Goal: Transaction & Acquisition: Purchase product/service

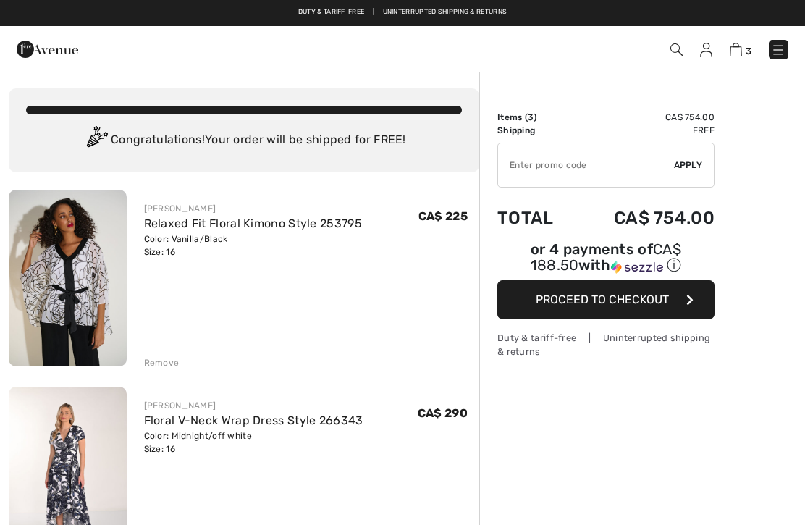
checkbox input "true"
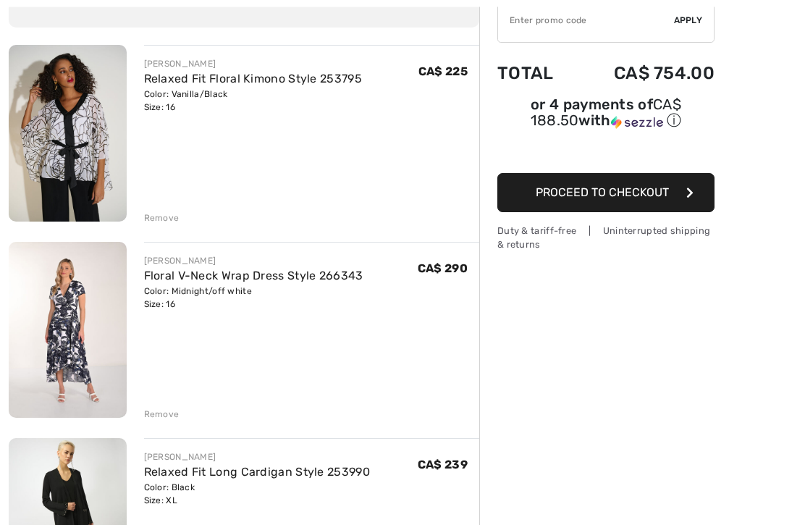
scroll to position [154, 0]
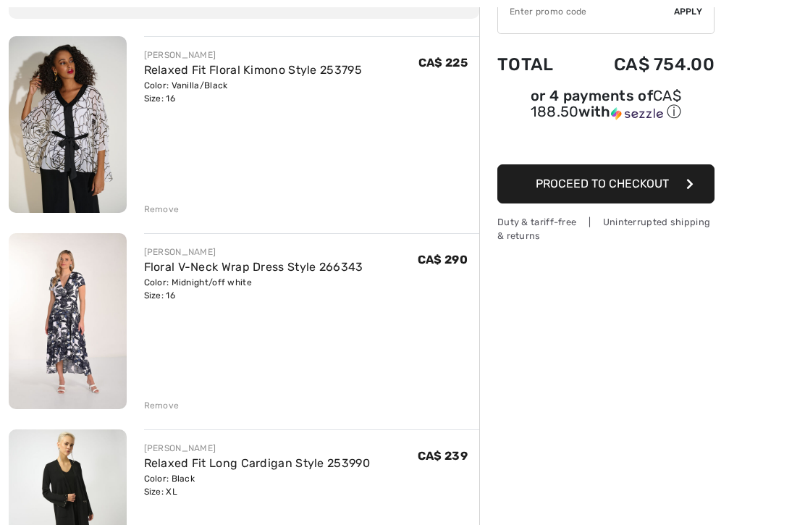
click at [460, 334] on div "FRANK LYMAN Floral V-Neck Wrap Dress Style 266343 Color: Midnight/off white Siz…" at bounding box center [312, 322] width 336 height 179
click at [81, 330] on img at bounding box center [68, 321] width 118 height 176
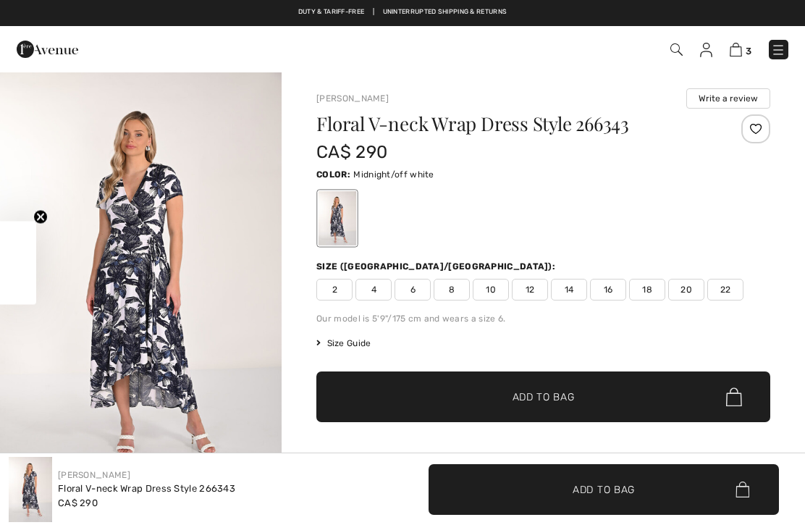
checkbox input "true"
click at [738, 52] on img at bounding box center [736, 50] width 12 height 14
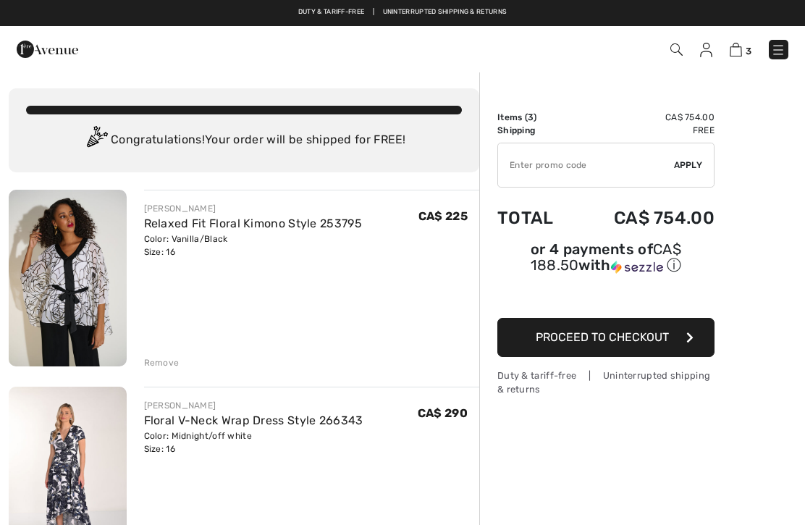
click at [625, 335] on span "Proceed to Checkout" at bounding box center [602, 337] width 133 height 14
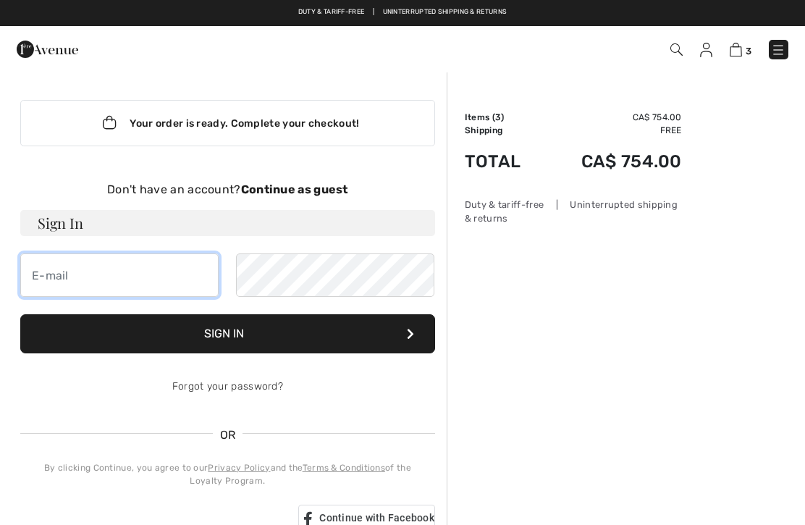
click at [143, 270] on input "email" at bounding box center [119, 274] width 198 height 43
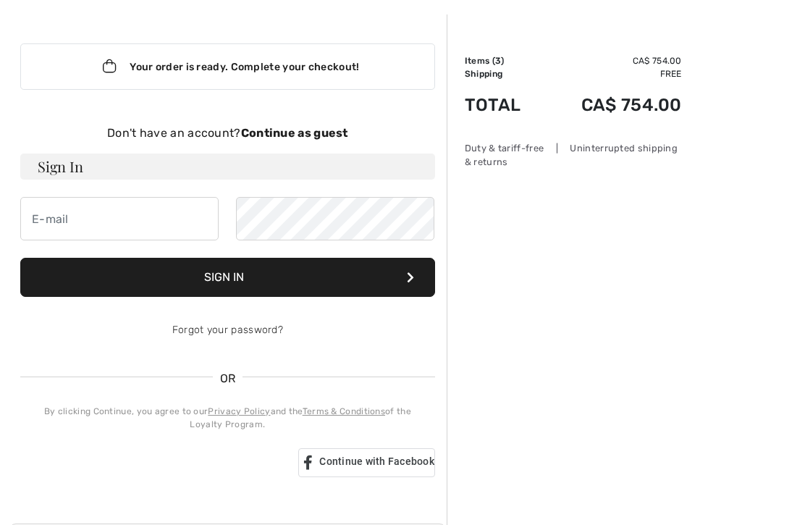
scroll to position [56, 0]
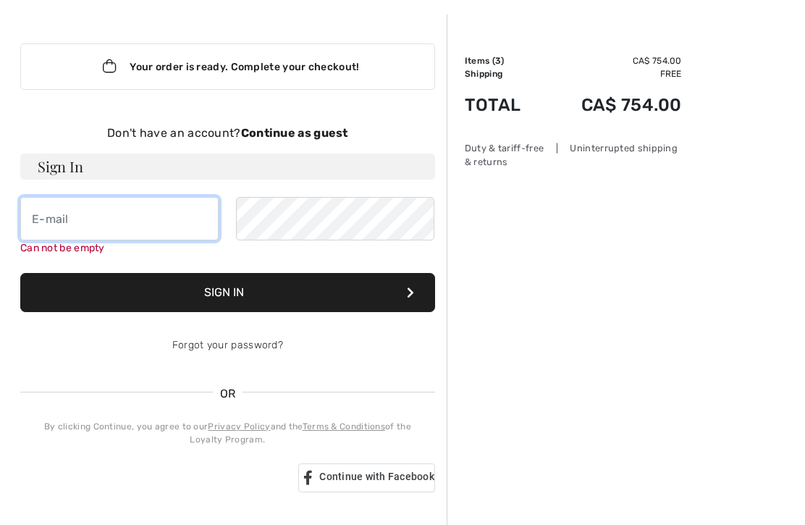
click at [128, 208] on input "email" at bounding box center [119, 218] width 198 height 43
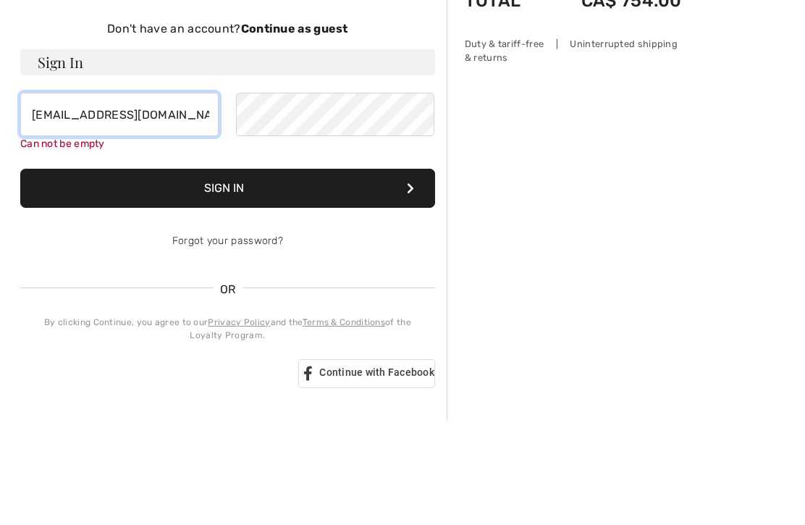
type input "tadley1@msn.com"
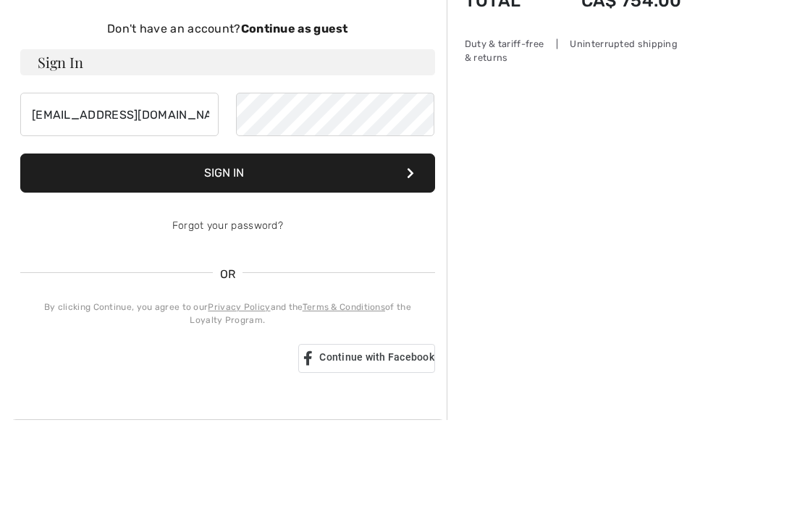
scroll to position [161, 0]
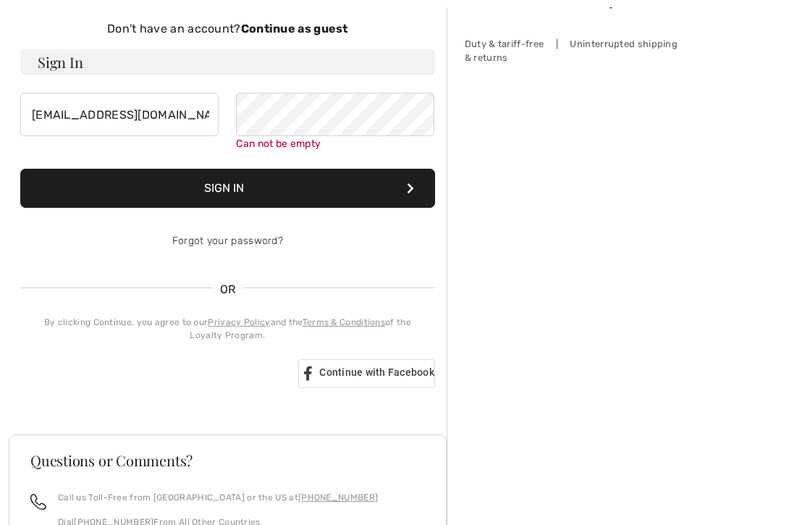
click at [251, 236] on div "Forgot your password?" at bounding box center [227, 240] width 415 height 43
click at [261, 246] on link "Forgot your password?" at bounding box center [227, 241] width 111 height 12
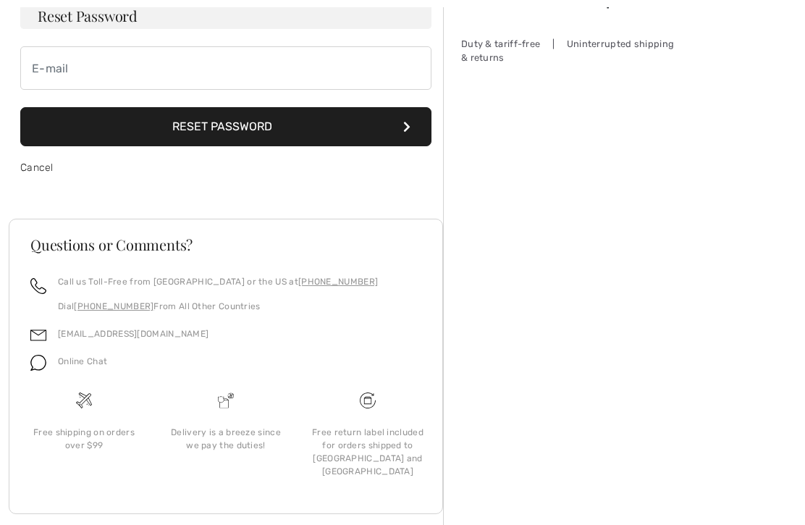
click at [401, 120] on button "Reset Password" at bounding box center [225, 126] width 411 height 39
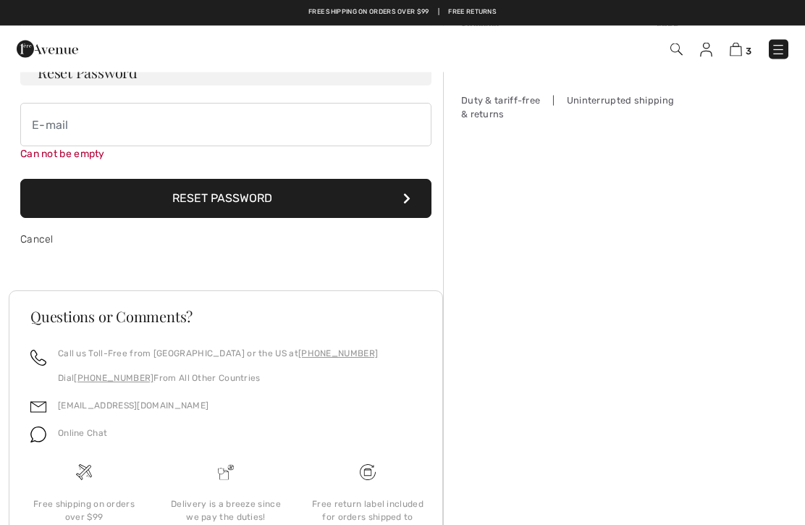
scroll to position [103, 0]
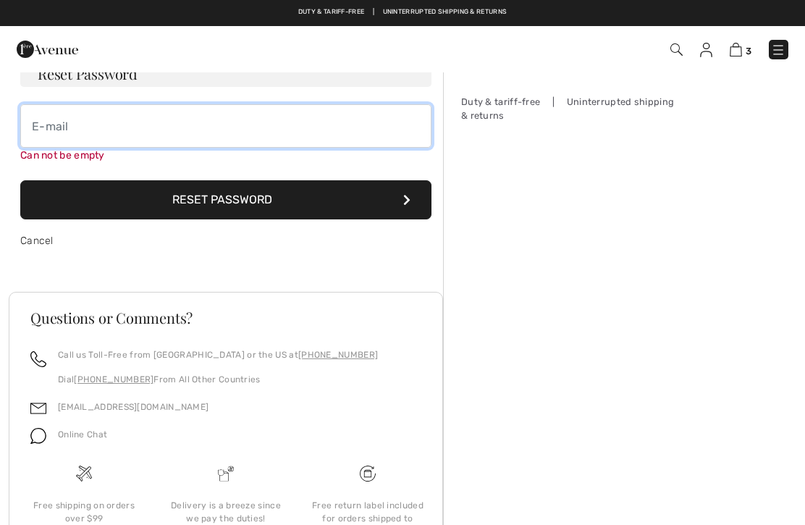
click at [125, 131] on input "email" at bounding box center [225, 125] width 411 height 43
type input "[EMAIL_ADDRESS][DOMAIN_NAME]"
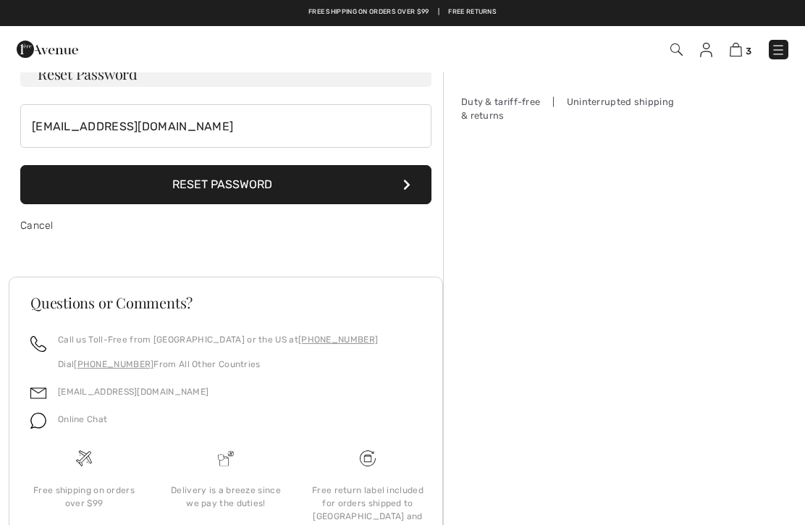
click at [404, 181] on icon at bounding box center [406, 185] width 7 height 12
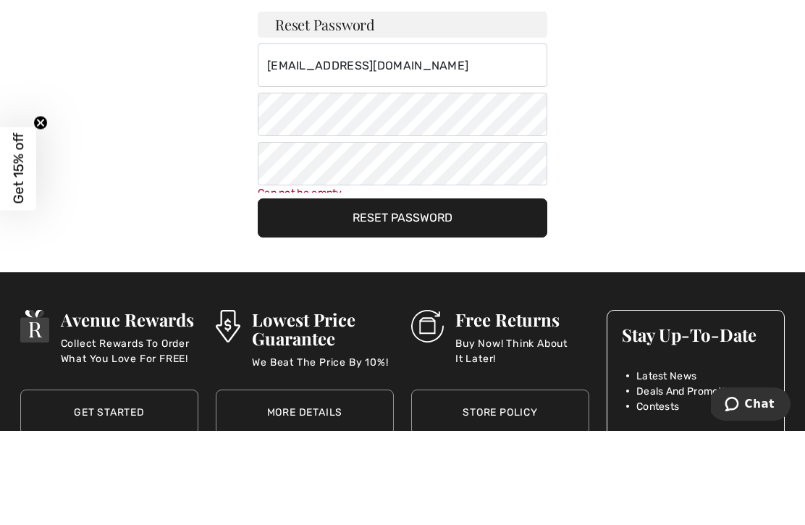
scroll to position [94, 0]
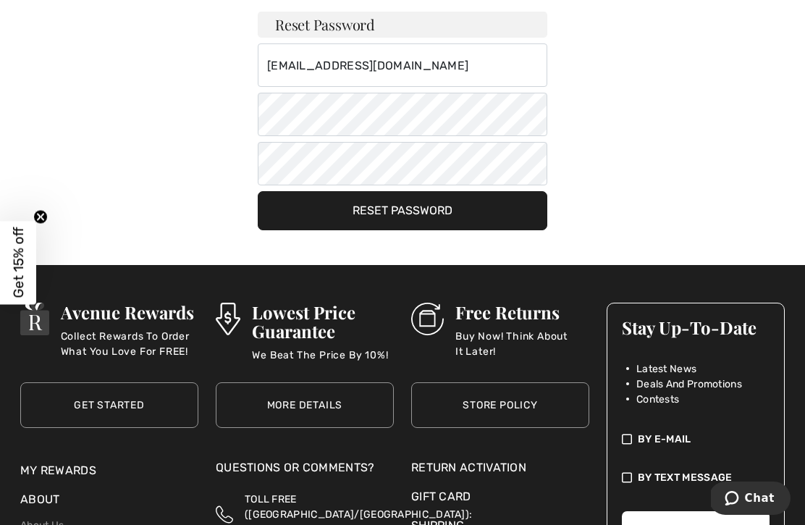
click at [434, 208] on button "Reset Password" at bounding box center [403, 210] width 290 height 39
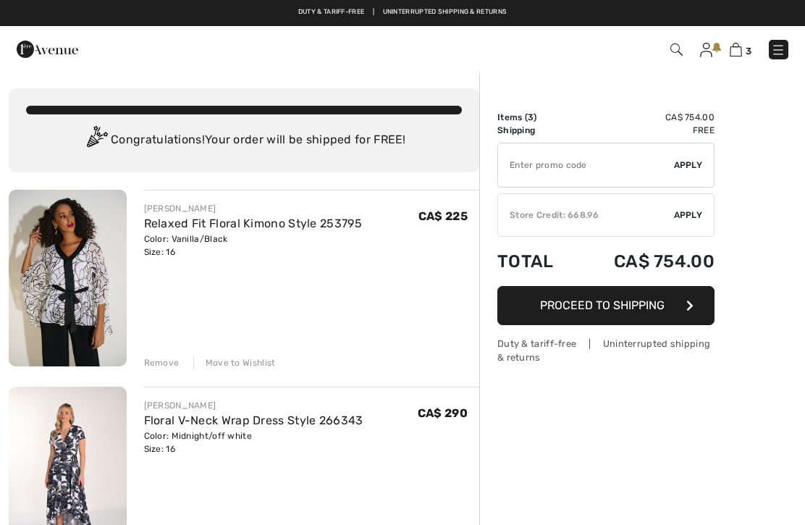
checkbox input "true"
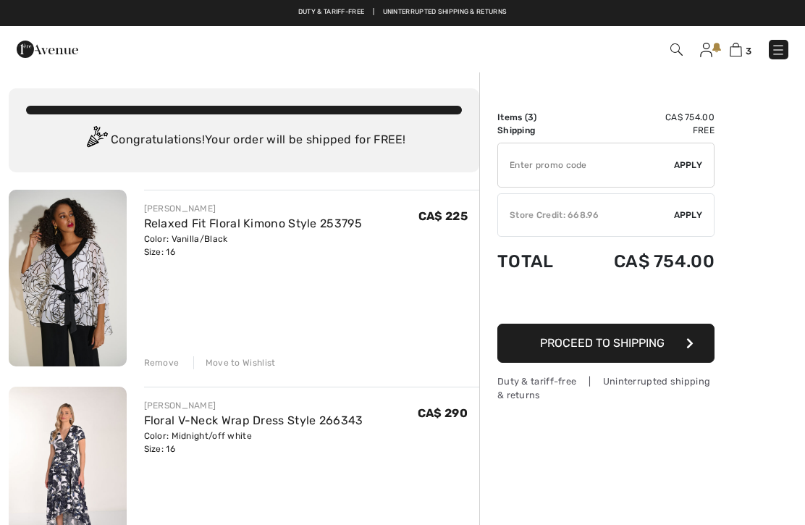
click at [621, 343] on span "Proceed to Shipping" at bounding box center [602, 343] width 125 height 14
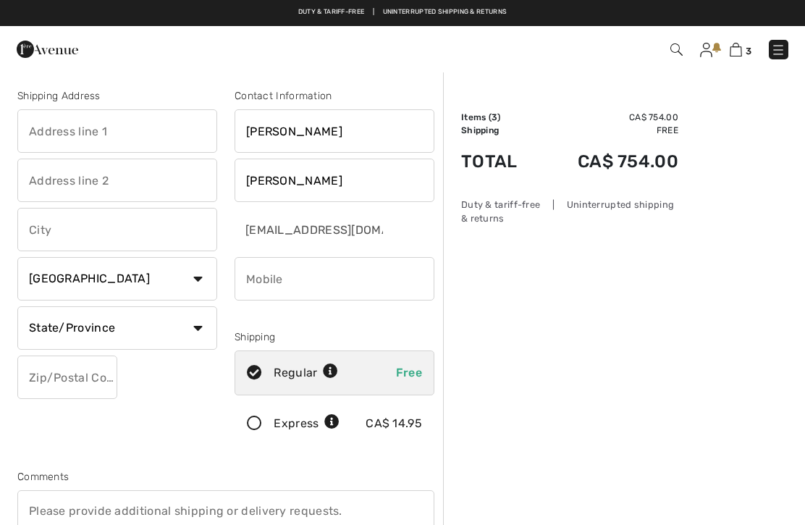
click at [102, 228] on input "text" at bounding box center [117, 229] width 200 height 43
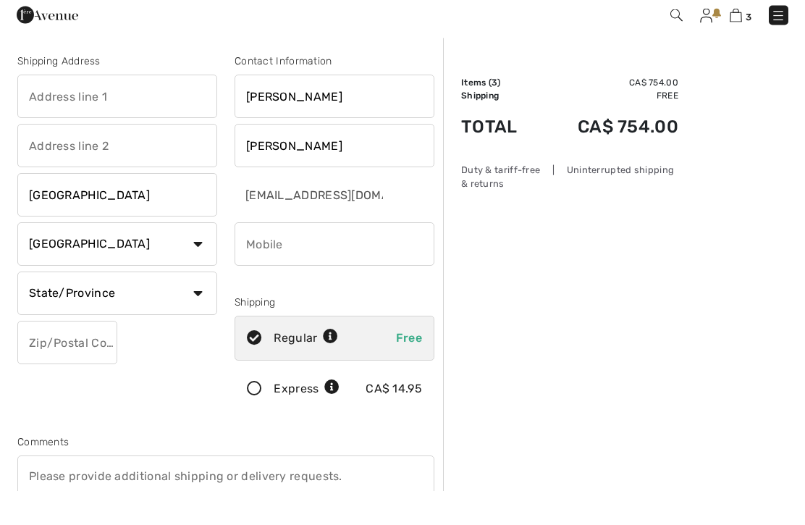
type input "[GEOGRAPHIC_DATA]"
click at [143, 109] on input "text" at bounding box center [117, 130] width 200 height 43
type input "[STREET_ADDRESS]"
click at [142, 159] on input "text" at bounding box center [117, 180] width 200 height 43
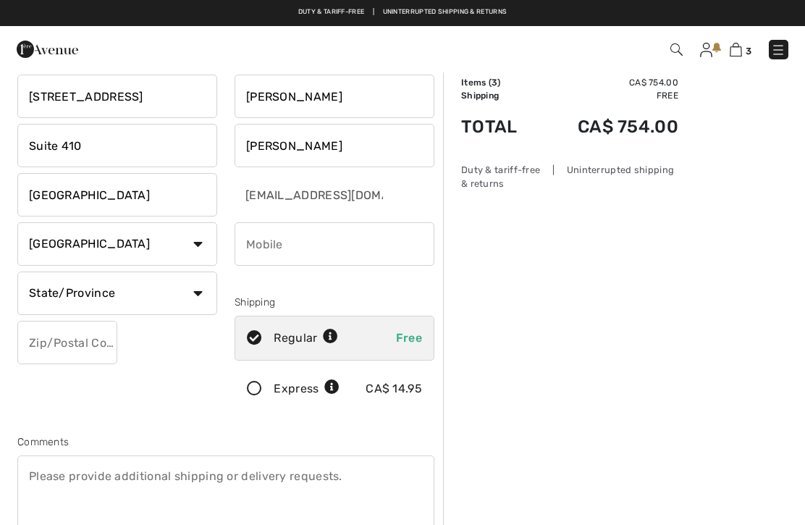
type input "Suite 410"
click at [198, 294] on select "State/Province Alberta British Columbia Manitoba New Brunswick Newfoundland and…" at bounding box center [117, 293] width 200 height 43
select select "ON"
click at [88, 348] on input "text" at bounding box center [67, 342] width 100 height 43
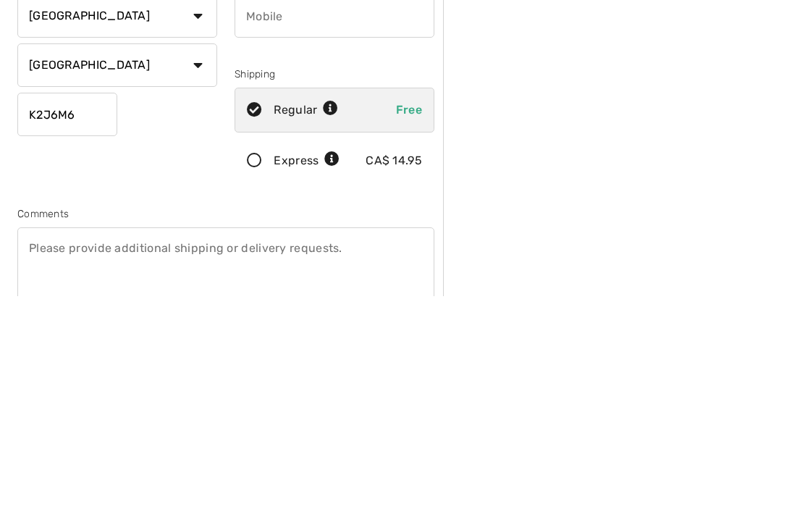
scroll to position [263, 0]
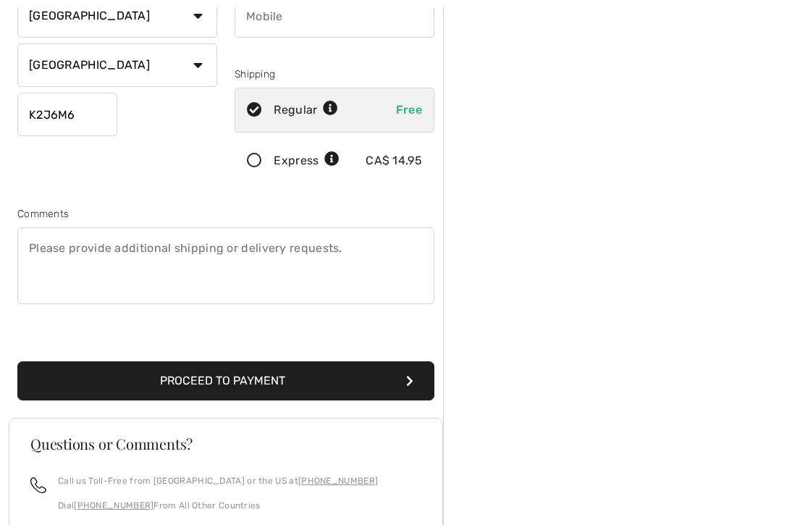
type input "K2J6M6"
click at [91, 248] on textarea at bounding box center [225, 265] width 417 height 77
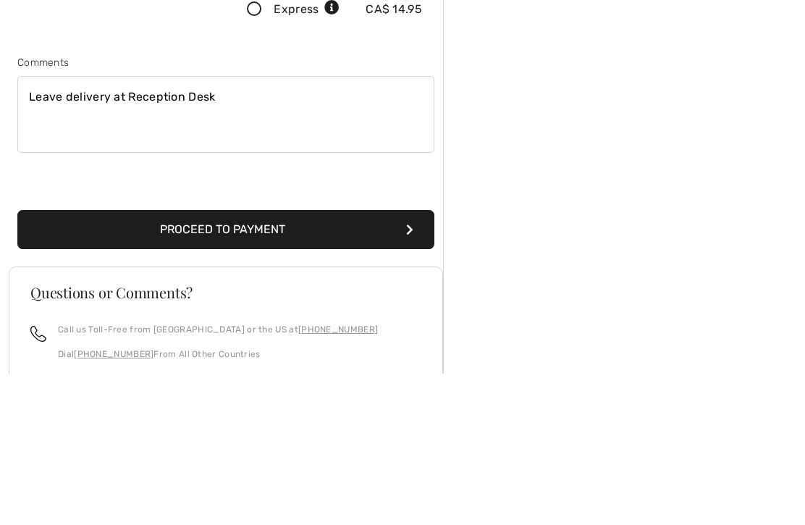
scroll to position [414, 0]
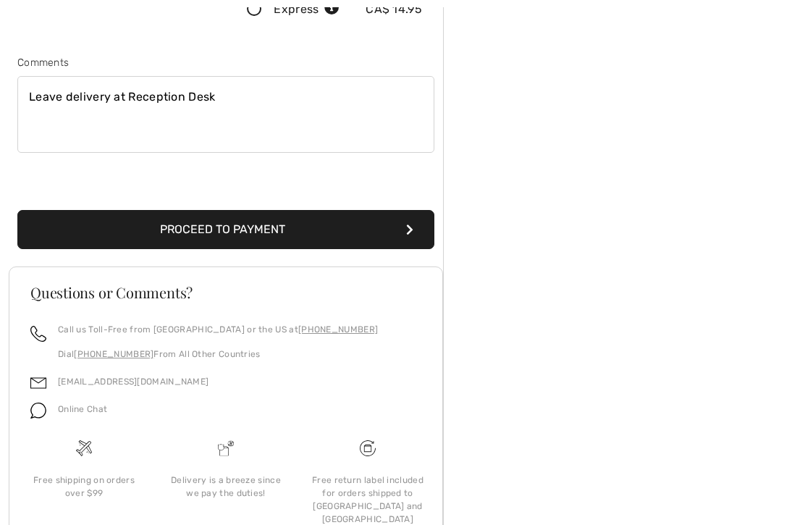
type textarea "Leave delivery at Reception Desk"
click at [264, 228] on button "Proceed to Payment" at bounding box center [225, 229] width 417 height 39
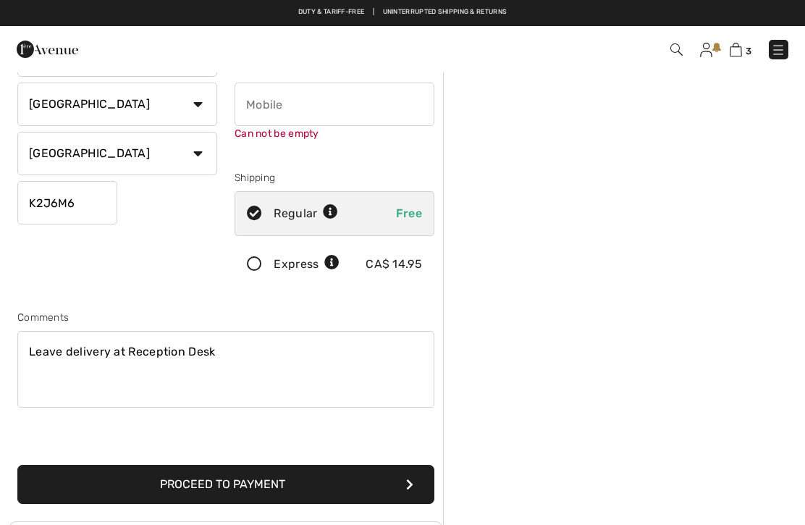
scroll to position [153, 0]
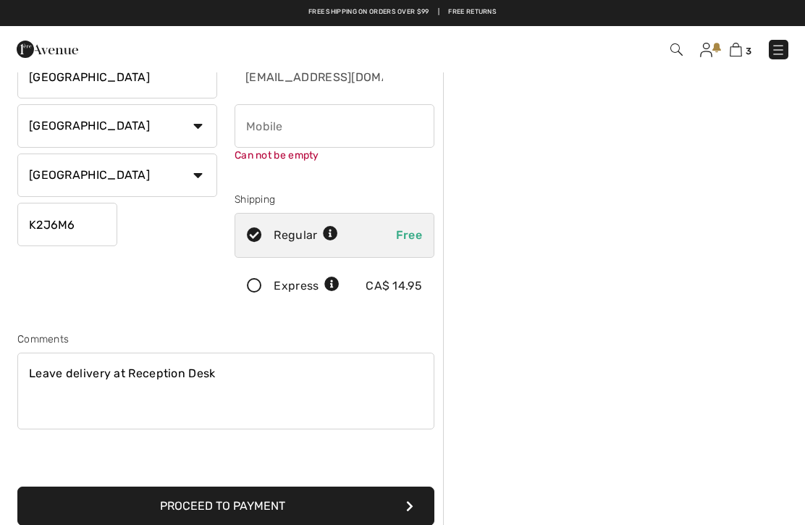
click at [356, 169] on div at bounding box center [335, 177] width 200 height 17
click at [350, 158] on div "Can not be empty" at bounding box center [335, 155] width 200 height 15
click at [336, 130] on input "phone" at bounding box center [335, 125] width 200 height 43
type input "6138640151"
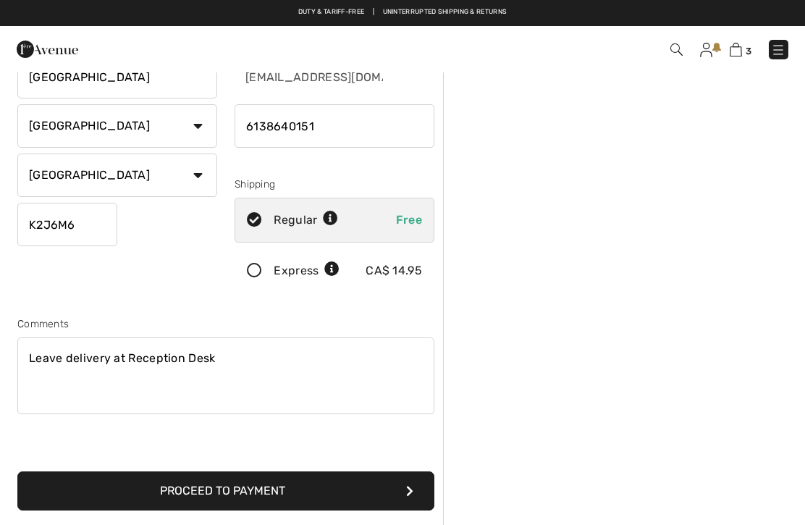
click at [270, 498] on button "Proceed to Payment" at bounding box center [225, 490] width 417 height 39
click at [264, 478] on button "Proceed to Payment" at bounding box center [225, 490] width 417 height 39
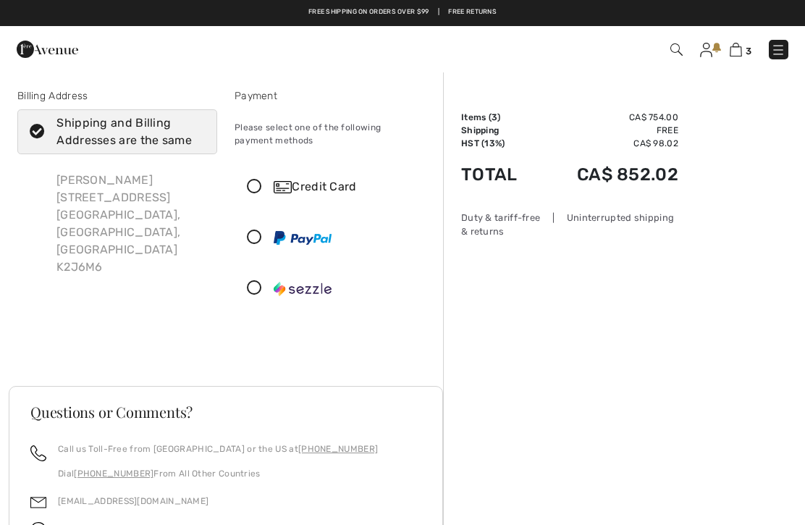
click at [251, 185] on icon at bounding box center [254, 187] width 38 height 15
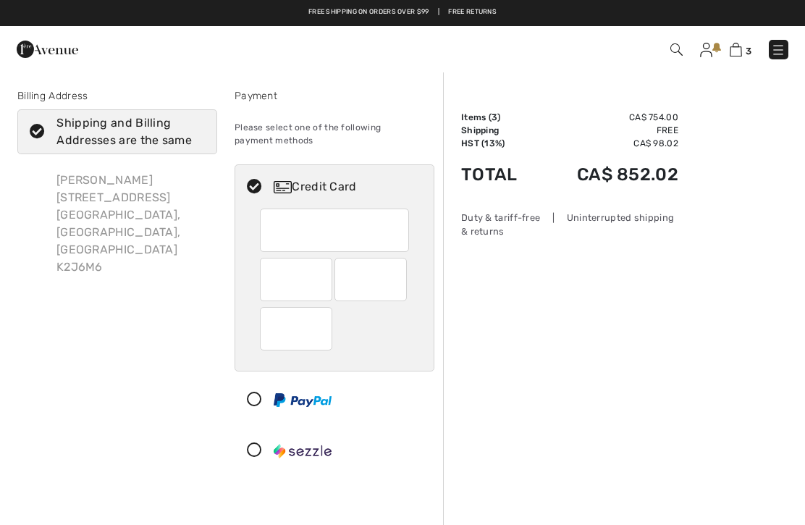
click at [143, 513] on div "Proceed to Summary Complete Your Order with PayPal Proceed to Summary Complete …" at bounding box center [226, 533] width 435 height 74
click at [777, 54] on img at bounding box center [778, 50] width 14 height 14
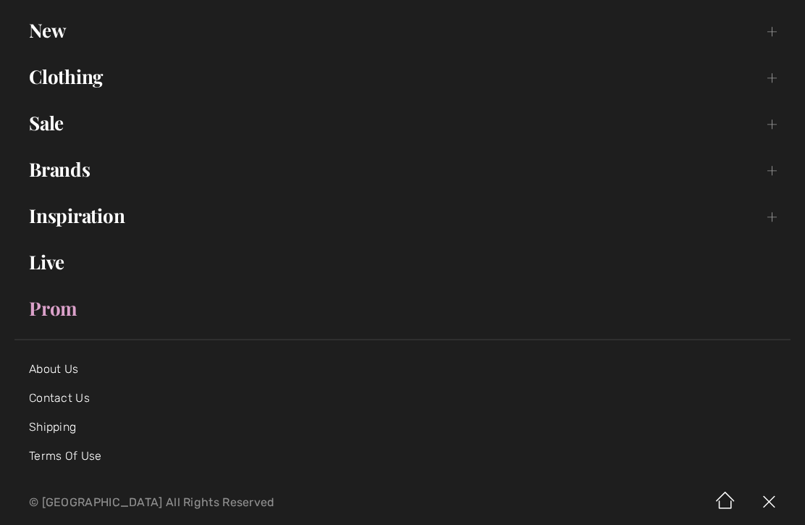
scroll to position [109, 0]
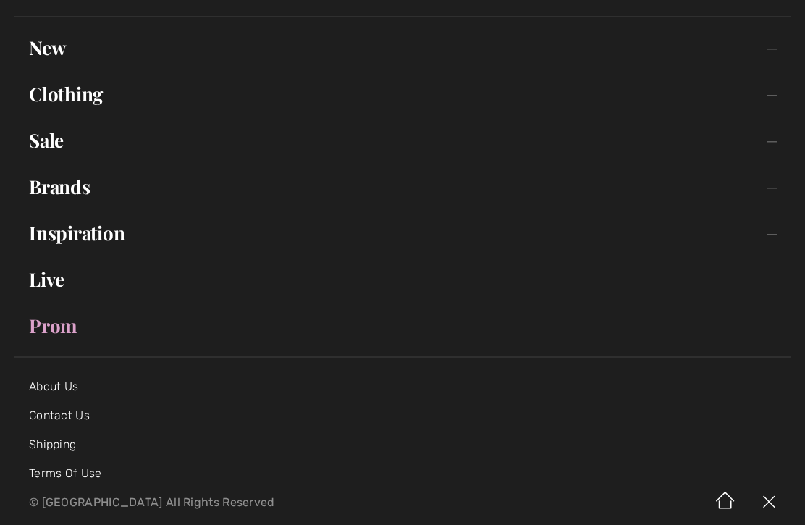
click at [50, 275] on link "Live" at bounding box center [402, 280] width 776 height 32
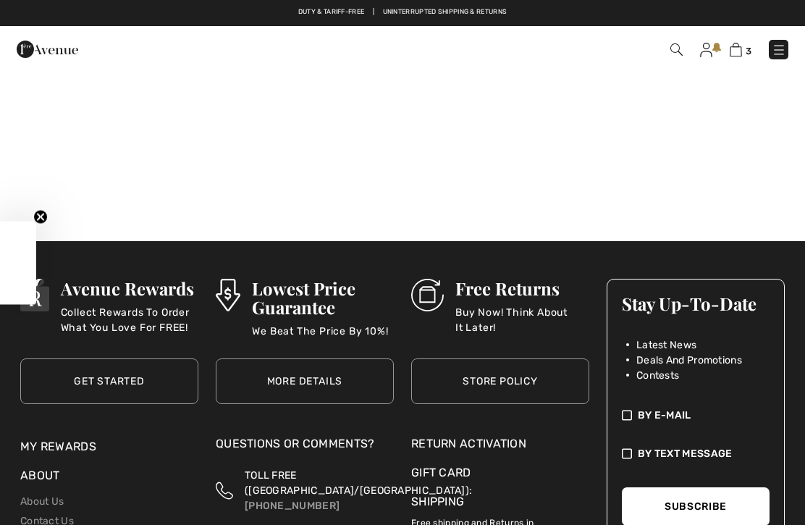
checkbox input "true"
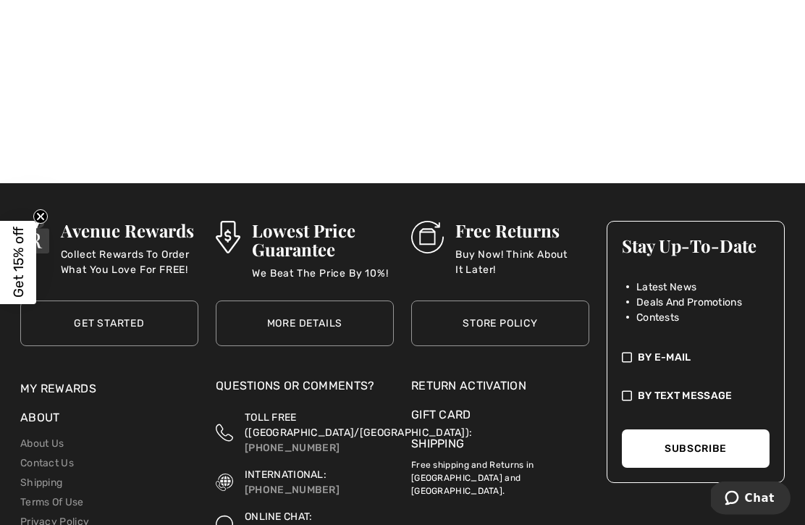
scroll to position [1969, 0]
click at [344, 411] on span "TOLL FREE ([GEOGRAPHIC_DATA]/[GEOGRAPHIC_DATA]):" at bounding box center [358, 425] width 227 height 28
click at [356, 414] on span "TOLL FREE ([GEOGRAPHIC_DATA]/[GEOGRAPHIC_DATA]):" at bounding box center [358, 425] width 227 height 28
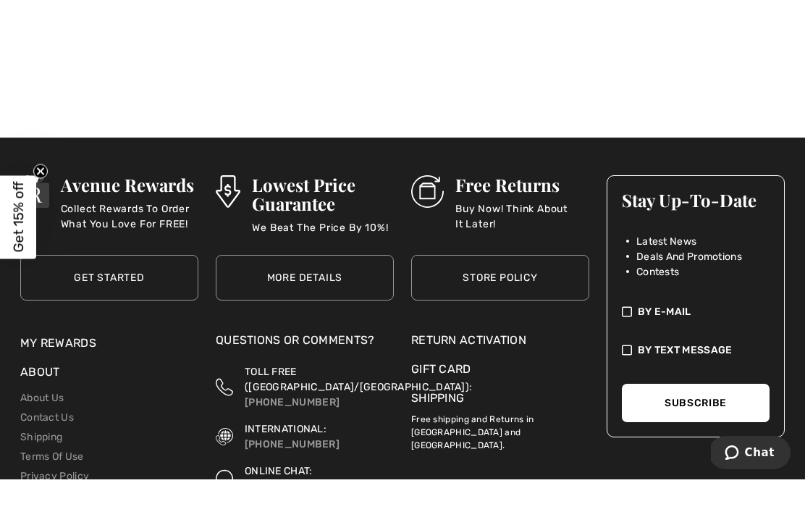
scroll to position [2018, 0]
